Goal: Task Accomplishment & Management: Complete application form

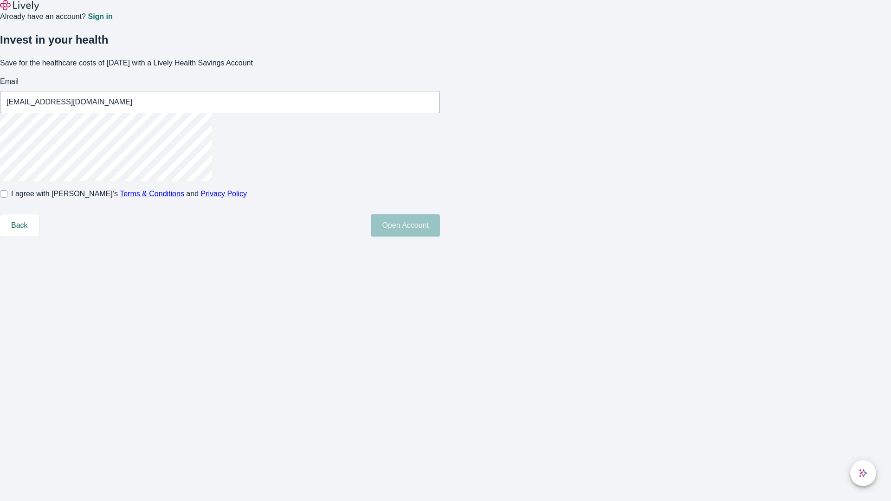
click at [7, 198] on input "I agree with Lively’s Terms & Conditions and Privacy Policy" at bounding box center [3, 193] width 7 height 7
checkbox input "true"
click at [440, 237] on button "Open Account" at bounding box center [405, 226] width 69 height 22
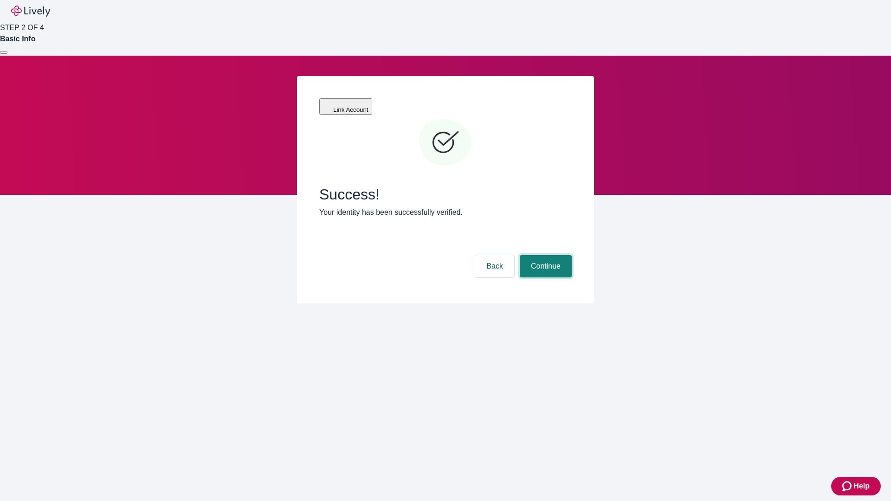
click at [545, 255] on button "Continue" at bounding box center [546, 266] width 52 height 22
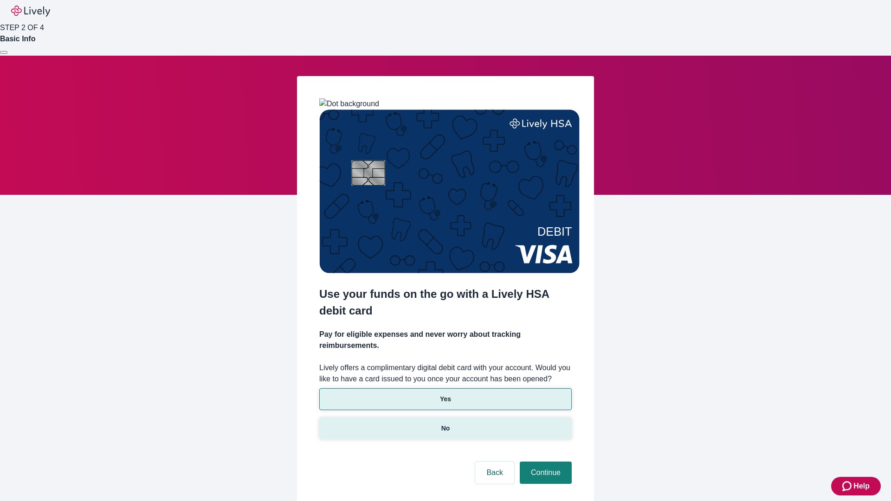
click at [445, 424] on p "No" at bounding box center [446, 429] width 9 height 10
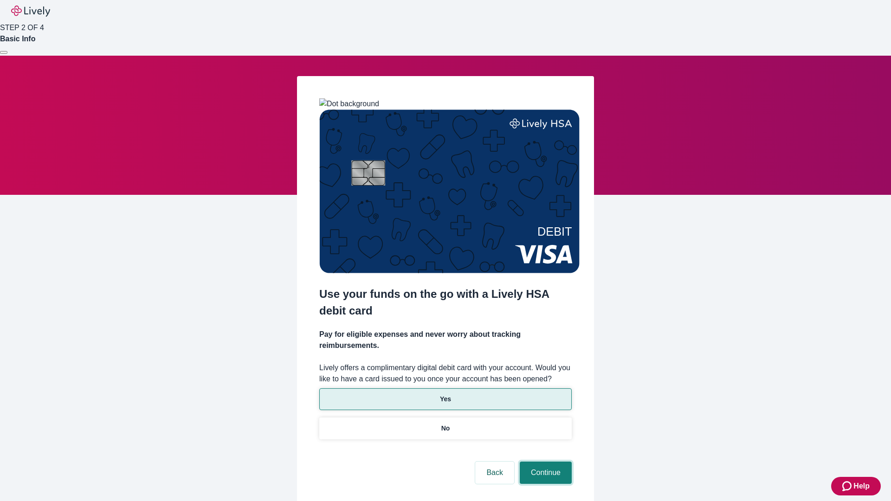
click at [545, 462] on button "Continue" at bounding box center [546, 473] width 52 height 22
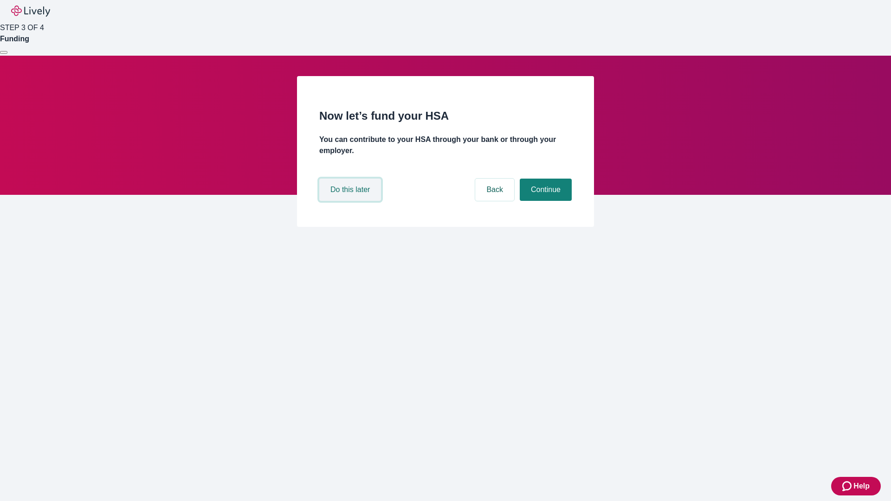
click at [351, 201] on button "Do this later" at bounding box center [350, 190] width 62 height 22
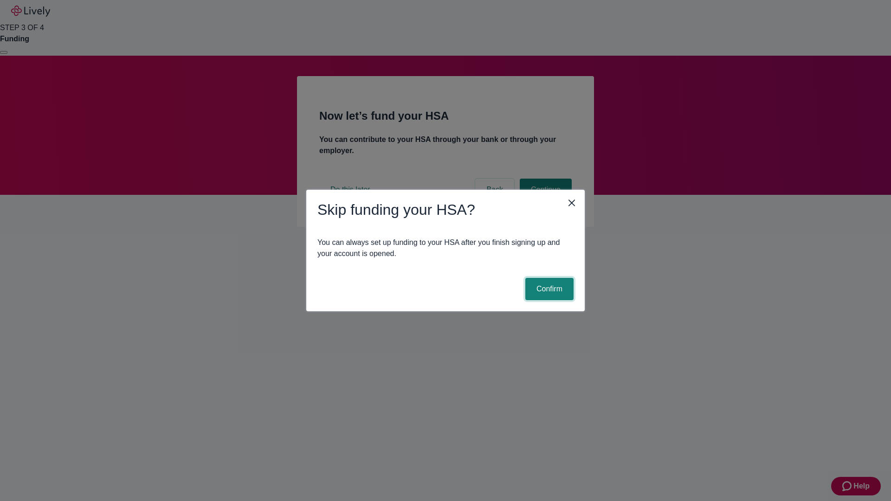
click at [548, 289] on button "Confirm" at bounding box center [550, 289] width 48 height 22
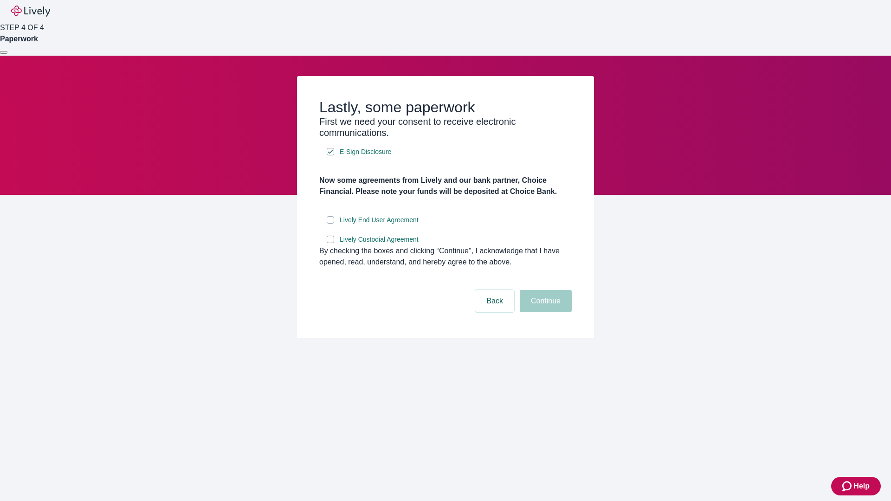
click at [331, 224] on input "Lively End User Agreement" at bounding box center [330, 219] width 7 height 7
checkbox input "true"
click at [331, 243] on input "Lively Custodial Agreement" at bounding box center [330, 239] width 7 height 7
checkbox input "true"
click at [545, 312] on button "Continue" at bounding box center [546, 301] width 52 height 22
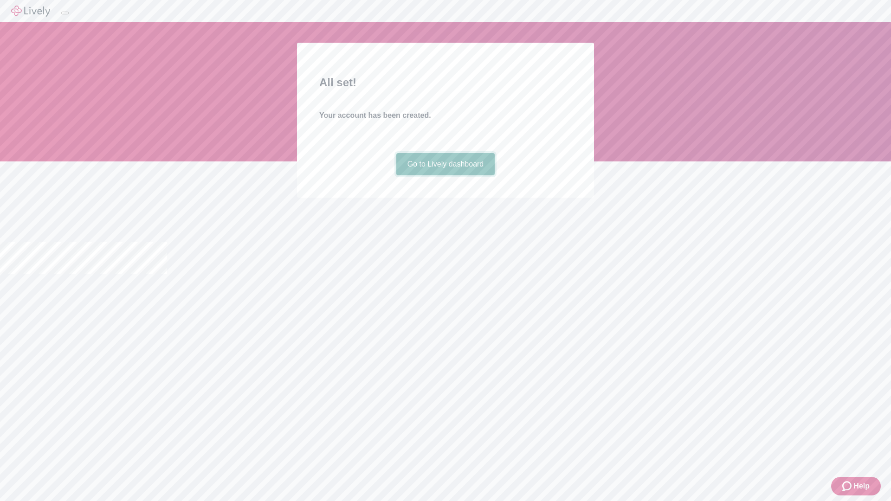
click at [445, 176] on link "Go to Lively dashboard" at bounding box center [446, 164] width 99 height 22
